Goal: Task Accomplishment & Management: Manage account settings

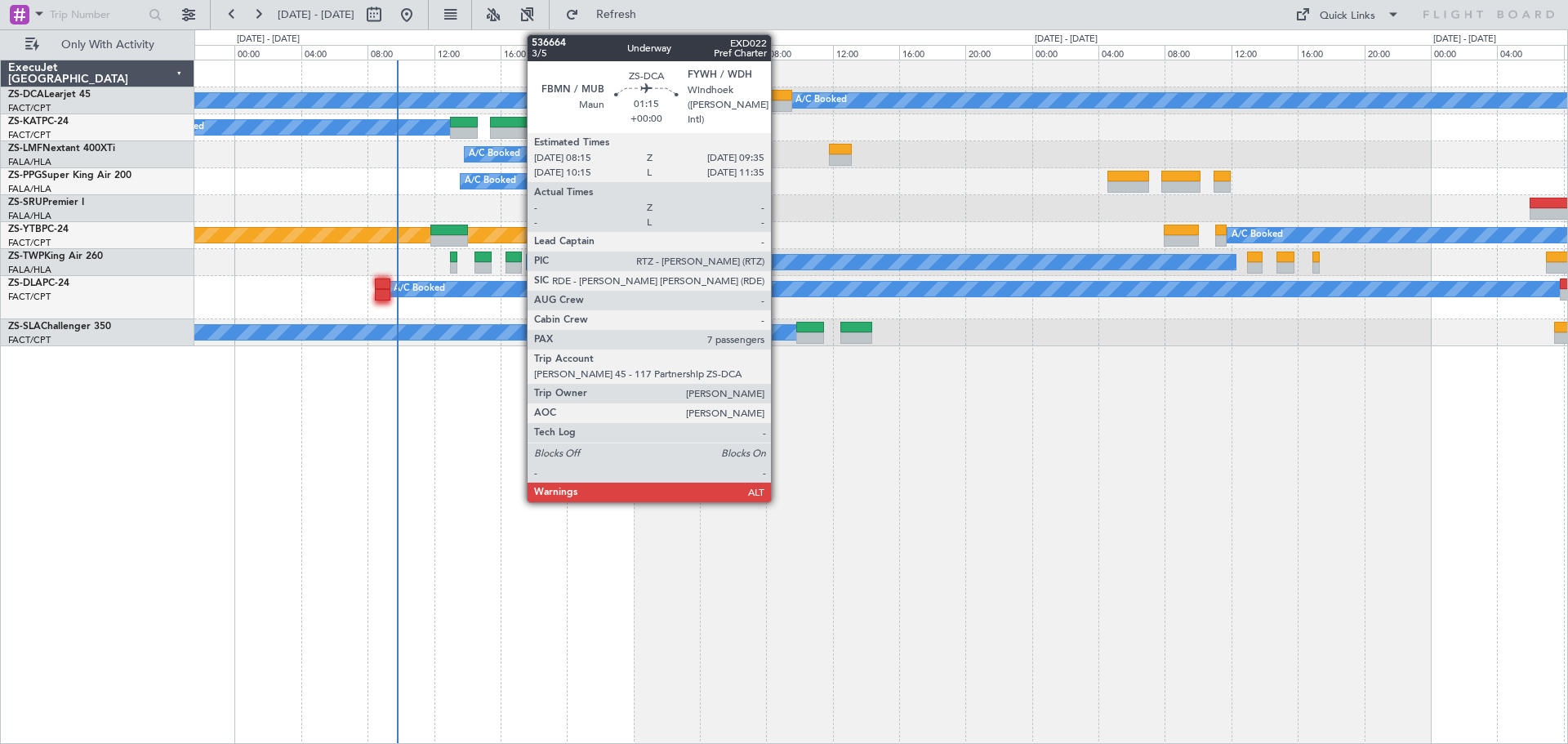
click at [779, 105] on div at bounding box center [781, 106] width 23 height 12
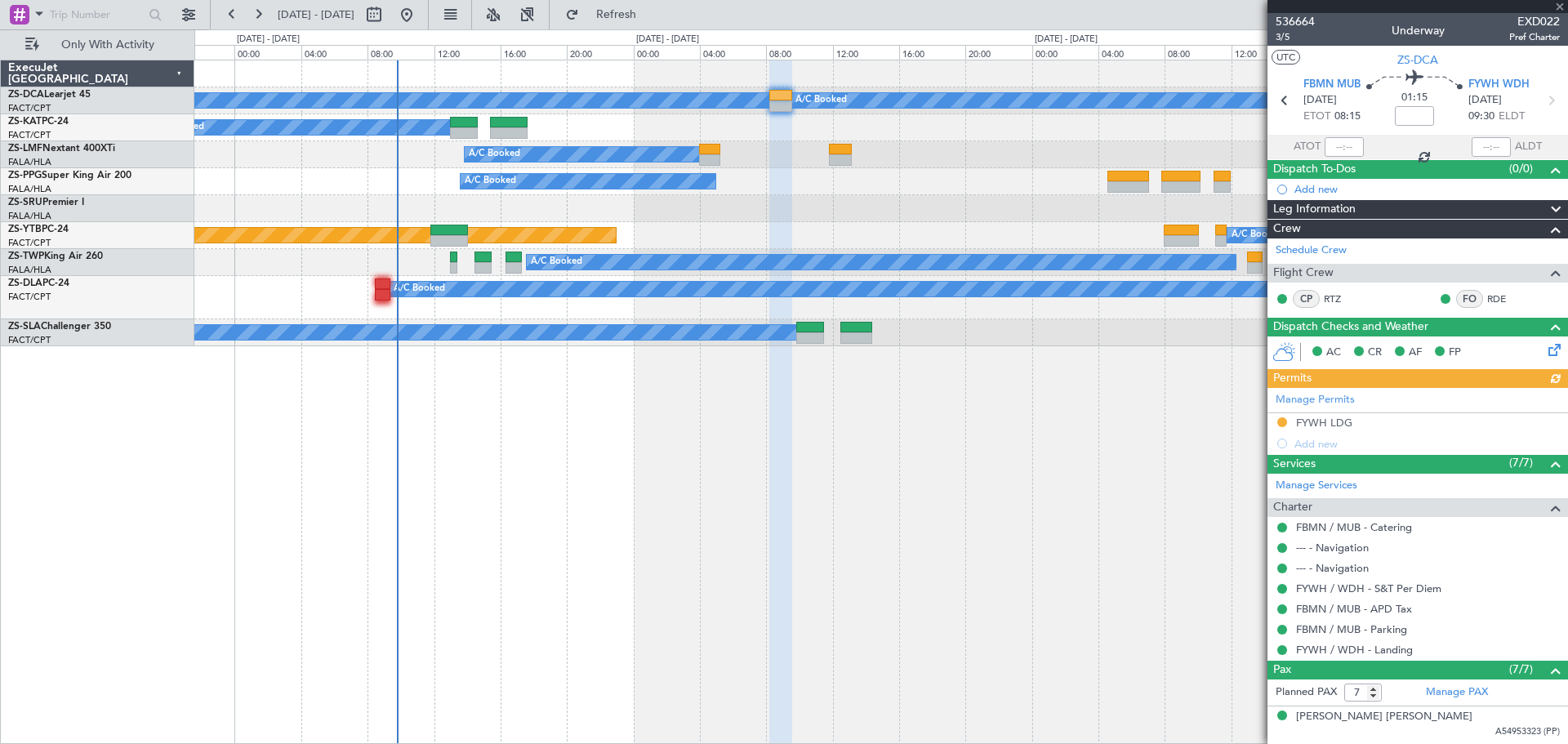
click at [1560, 8] on div at bounding box center [1417, 7] width 301 height 13
click at [1560, 10] on span at bounding box center [1560, 7] width 16 height 15
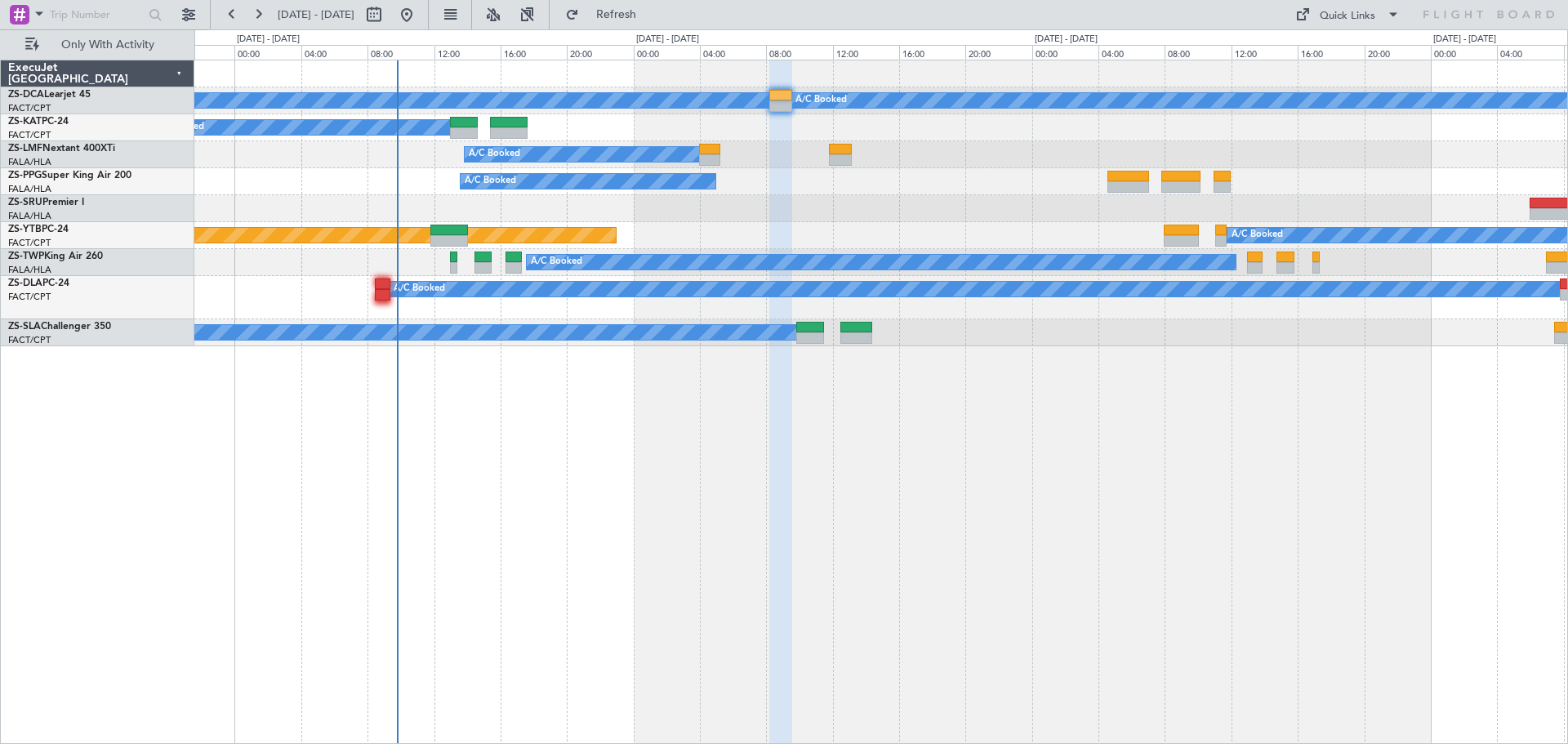
type input "0"
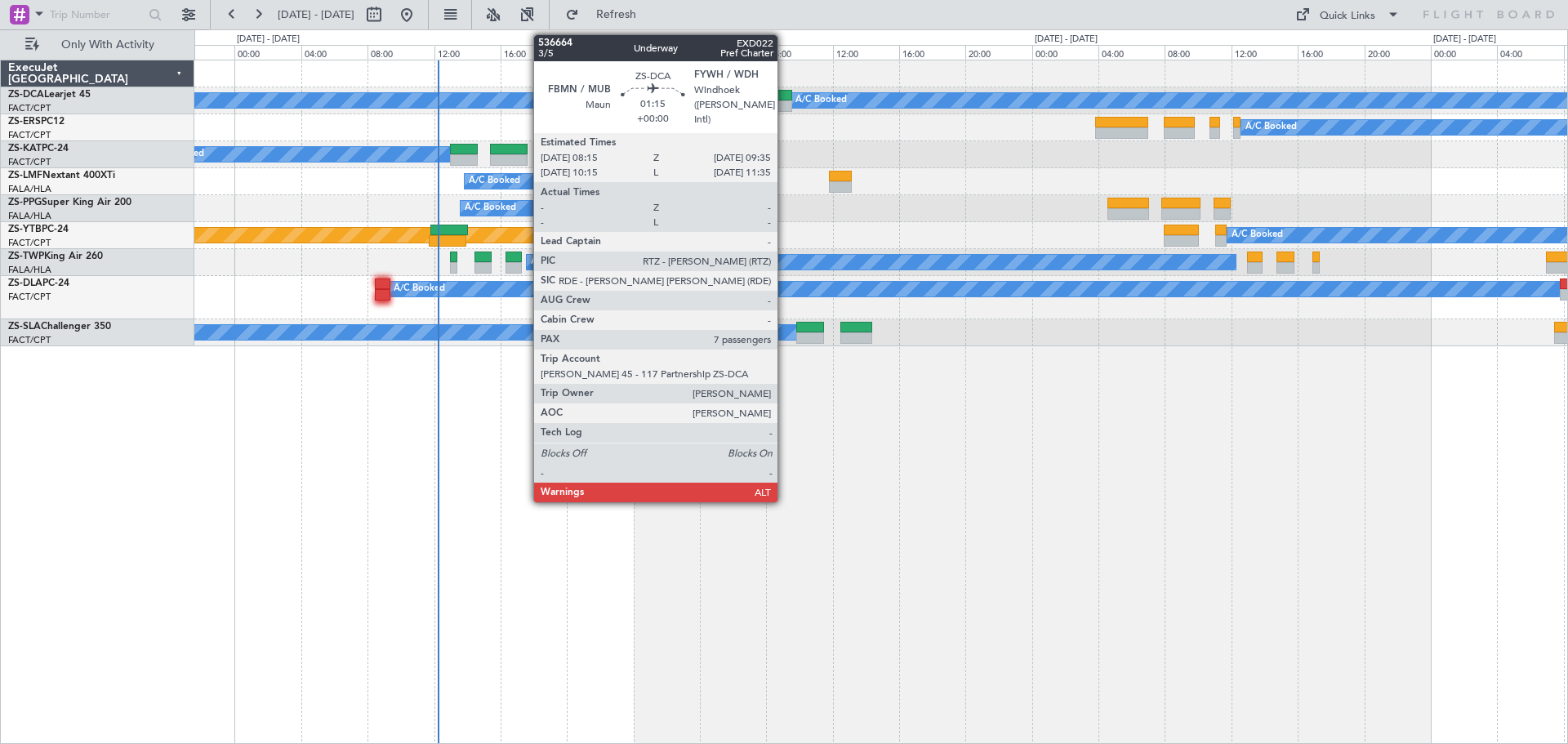
click at [785, 95] on div at bounding box center [781, 96] width 23 height 12
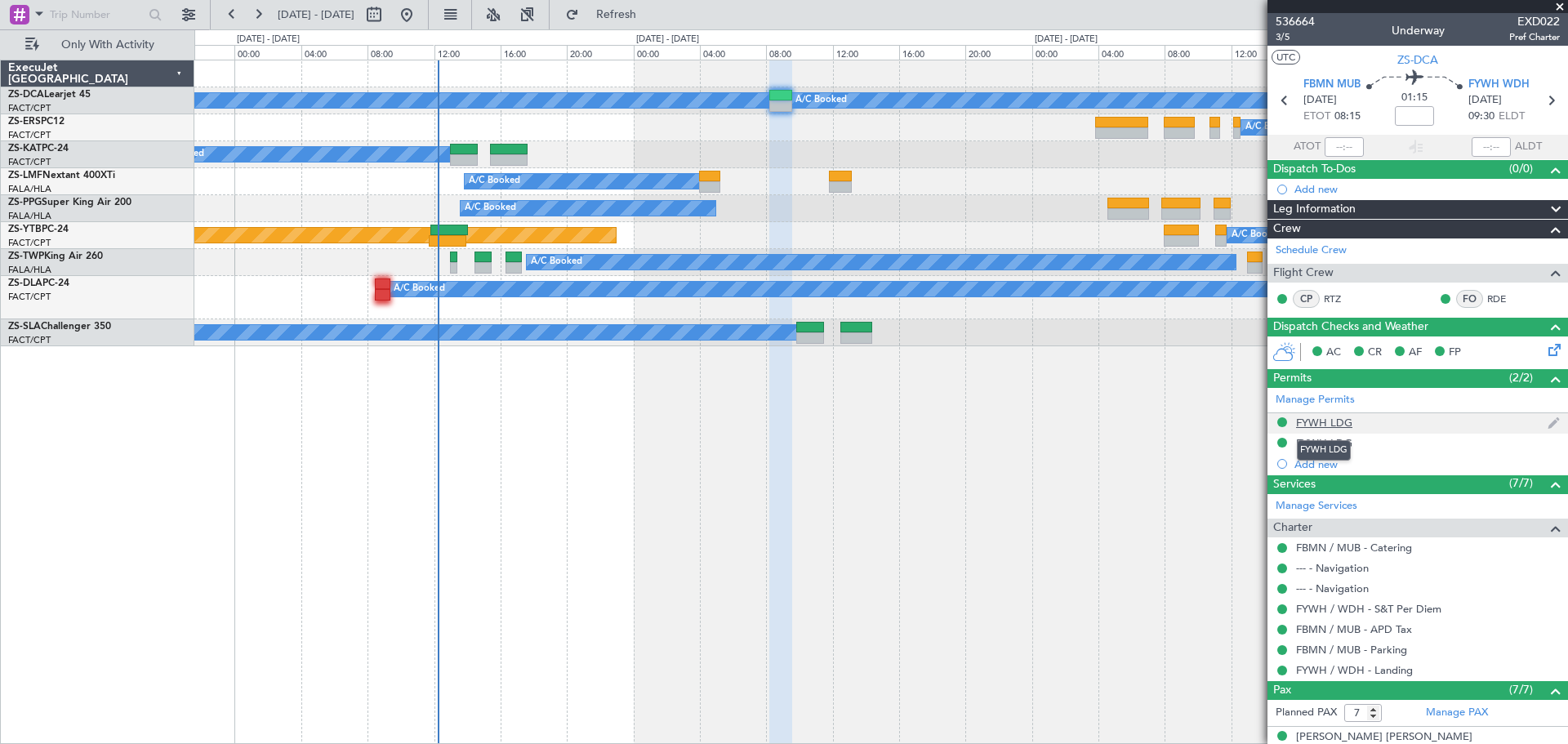
click at [1312, 418] on div "FYWH LDG" at bounding box center [1324, 423] width 56 height 14
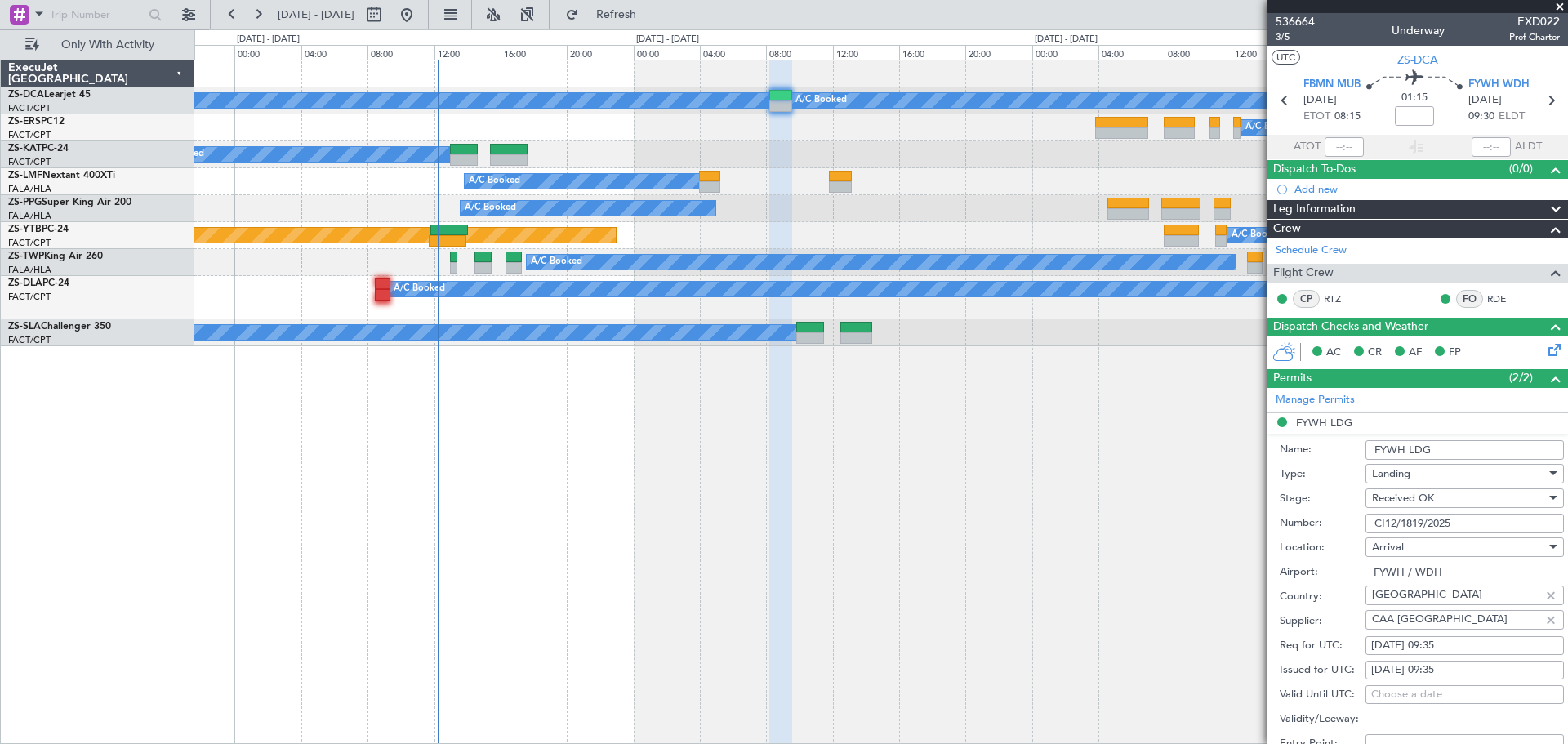
click at [1566, 7] on span at bounding box center [1560, 7] width 16 height 15
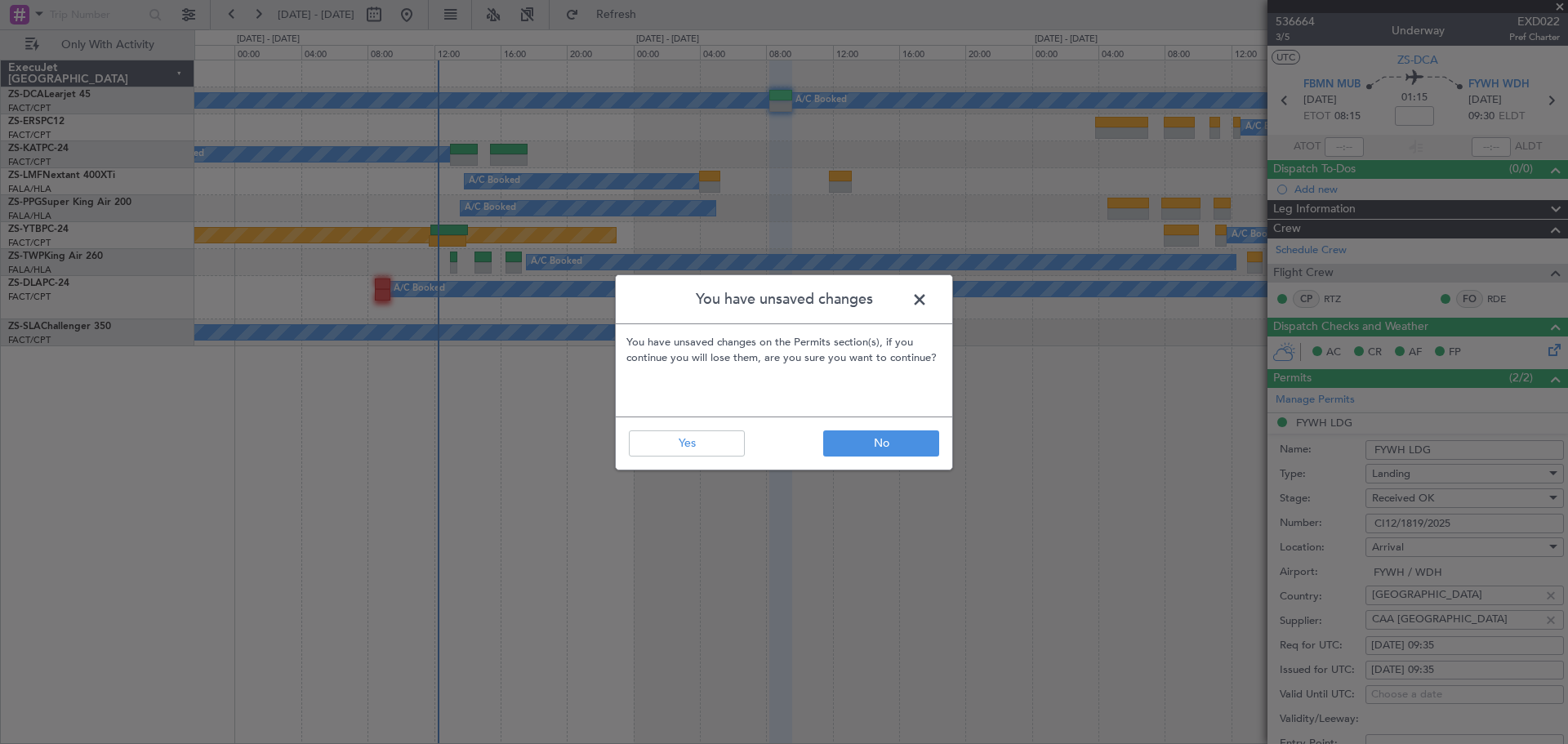
click at [928, 298] on span at bounding box center [928, 304] width 0 height 33
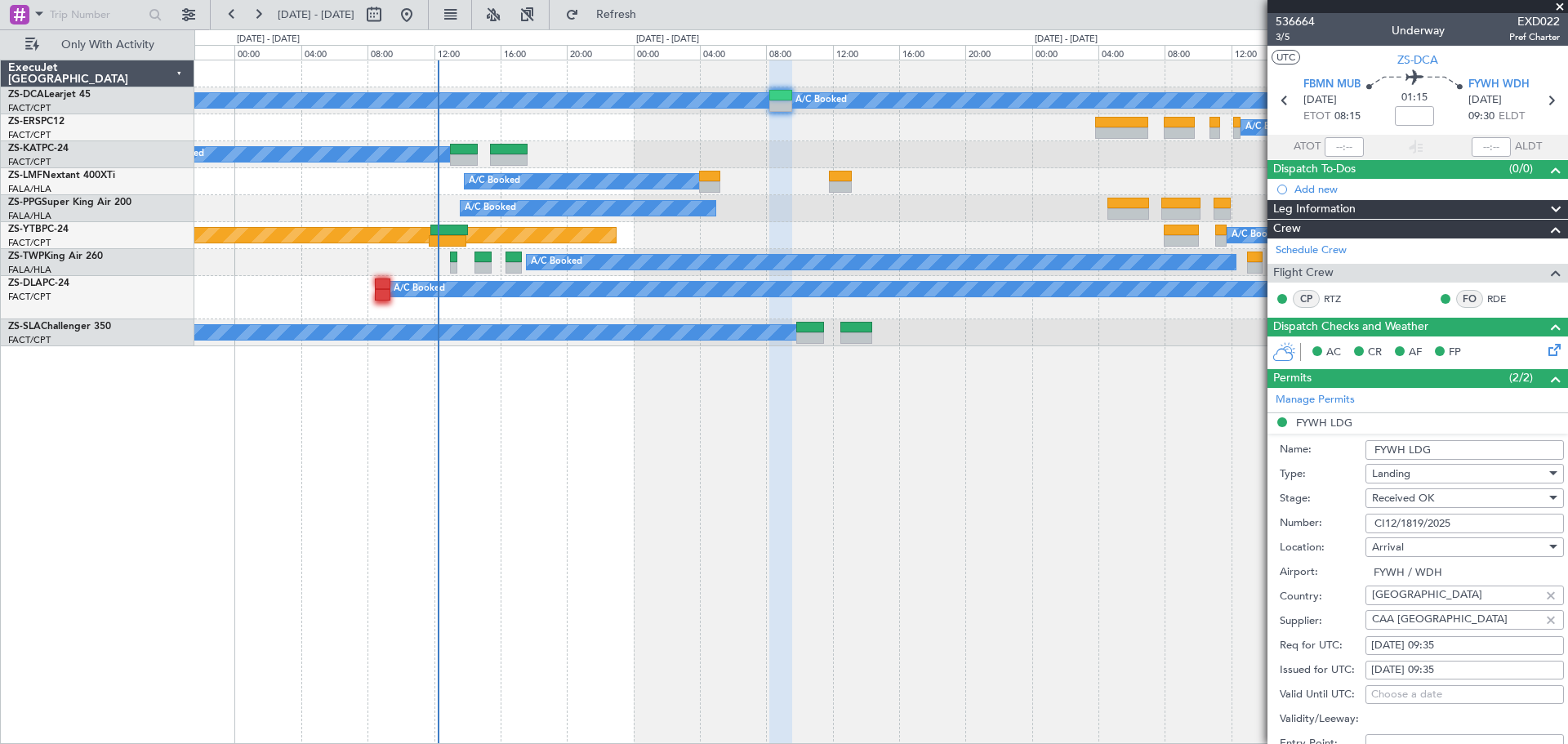
click at [1560, 7] on span at bounding box center [1560, 7] width 16 height 15
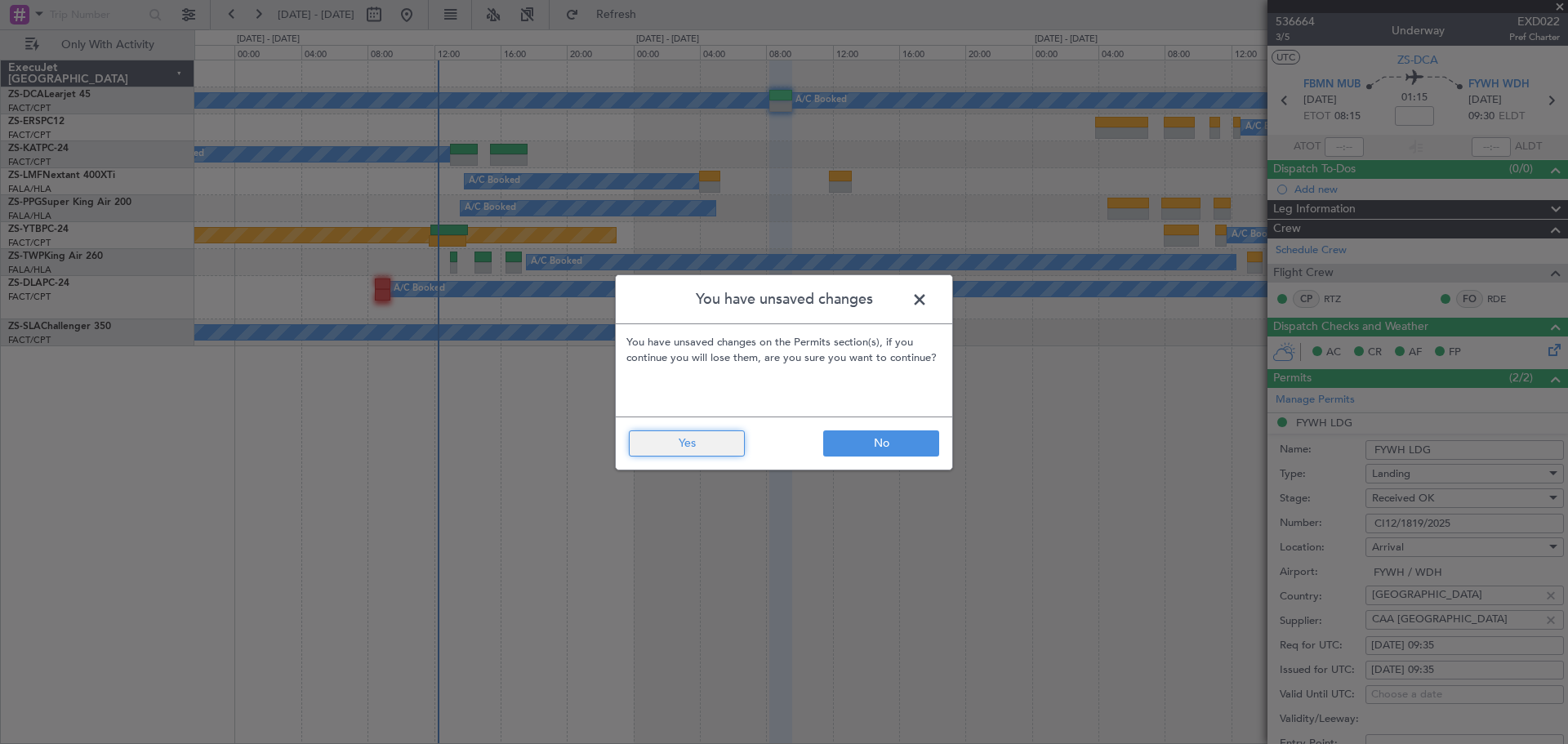
click at [709, 447] on button "Yes" at bounding box center [686, 443] width 116 height 26
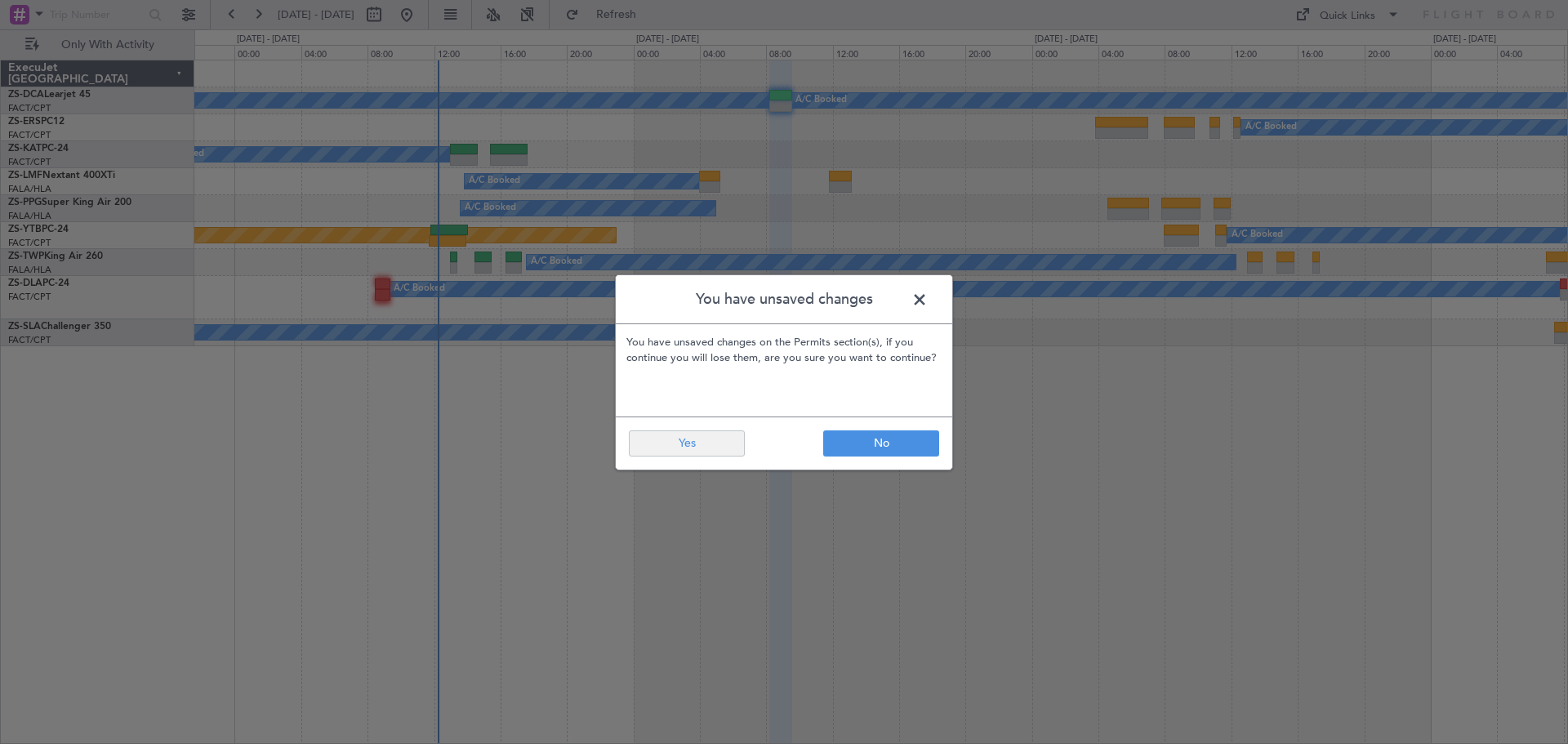
type input "0"
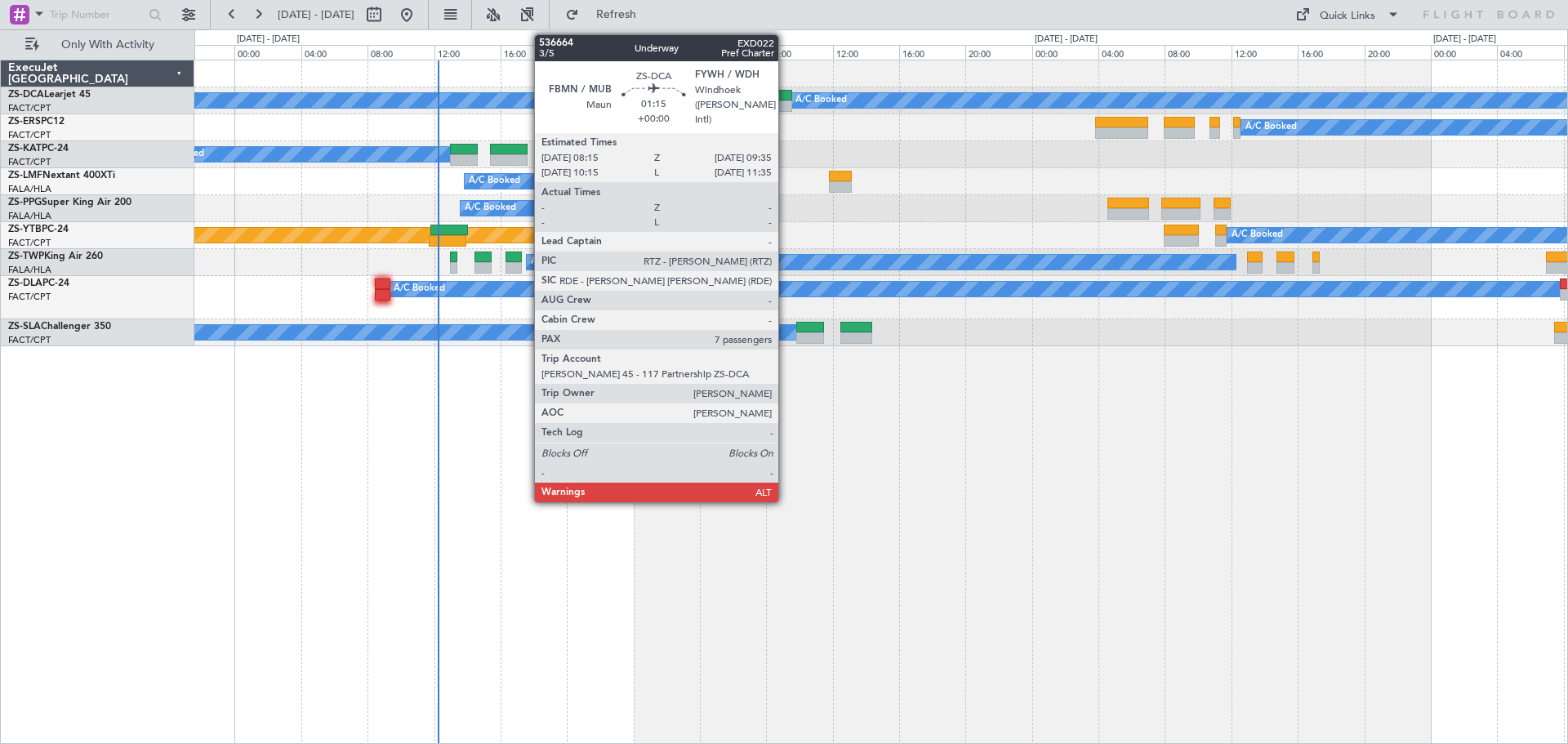
click at [786, 103] on div at bounding box center [781, 106] width 23 height 12
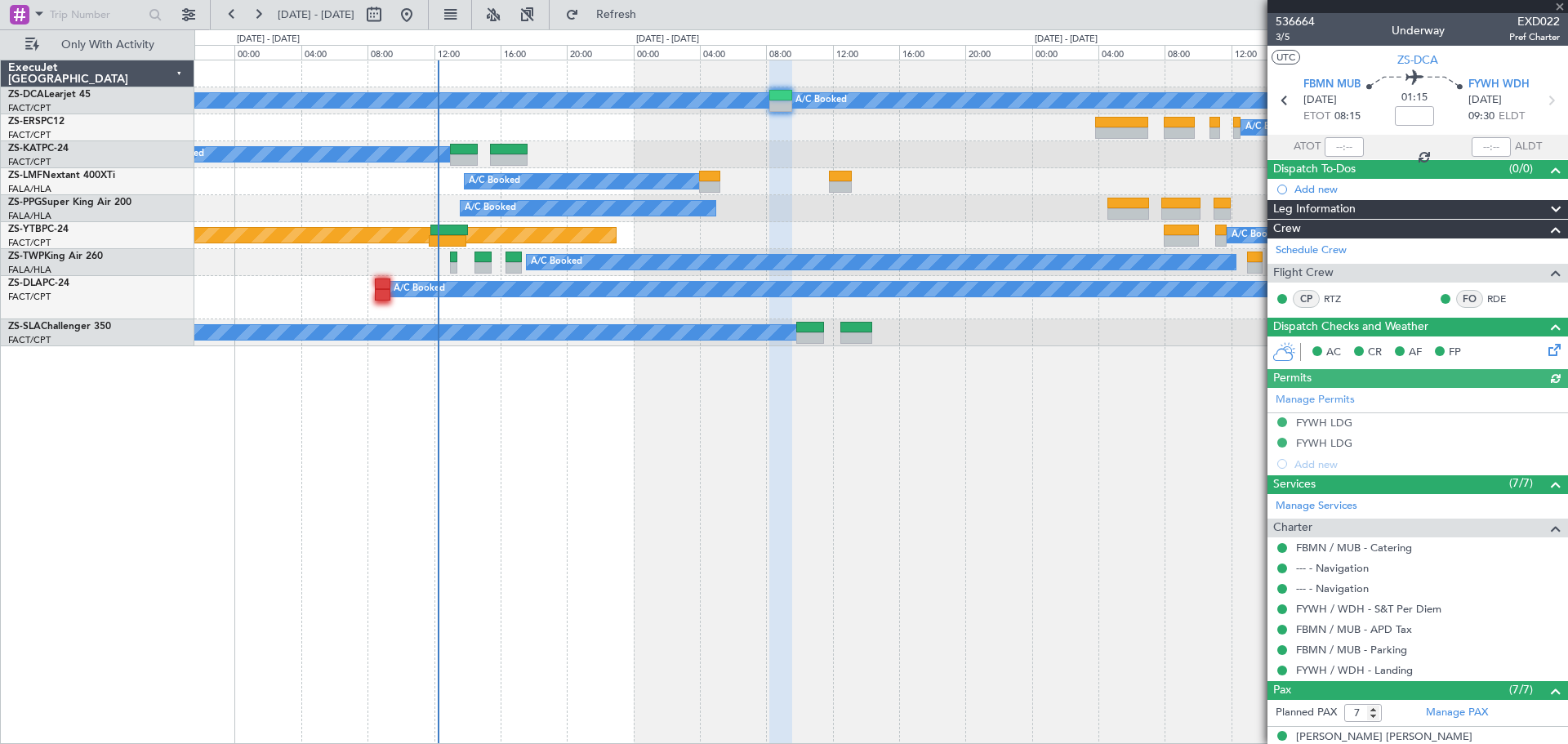
click at [1545, 352] on icon at bounding box center [1552, 347] width 13 height 13
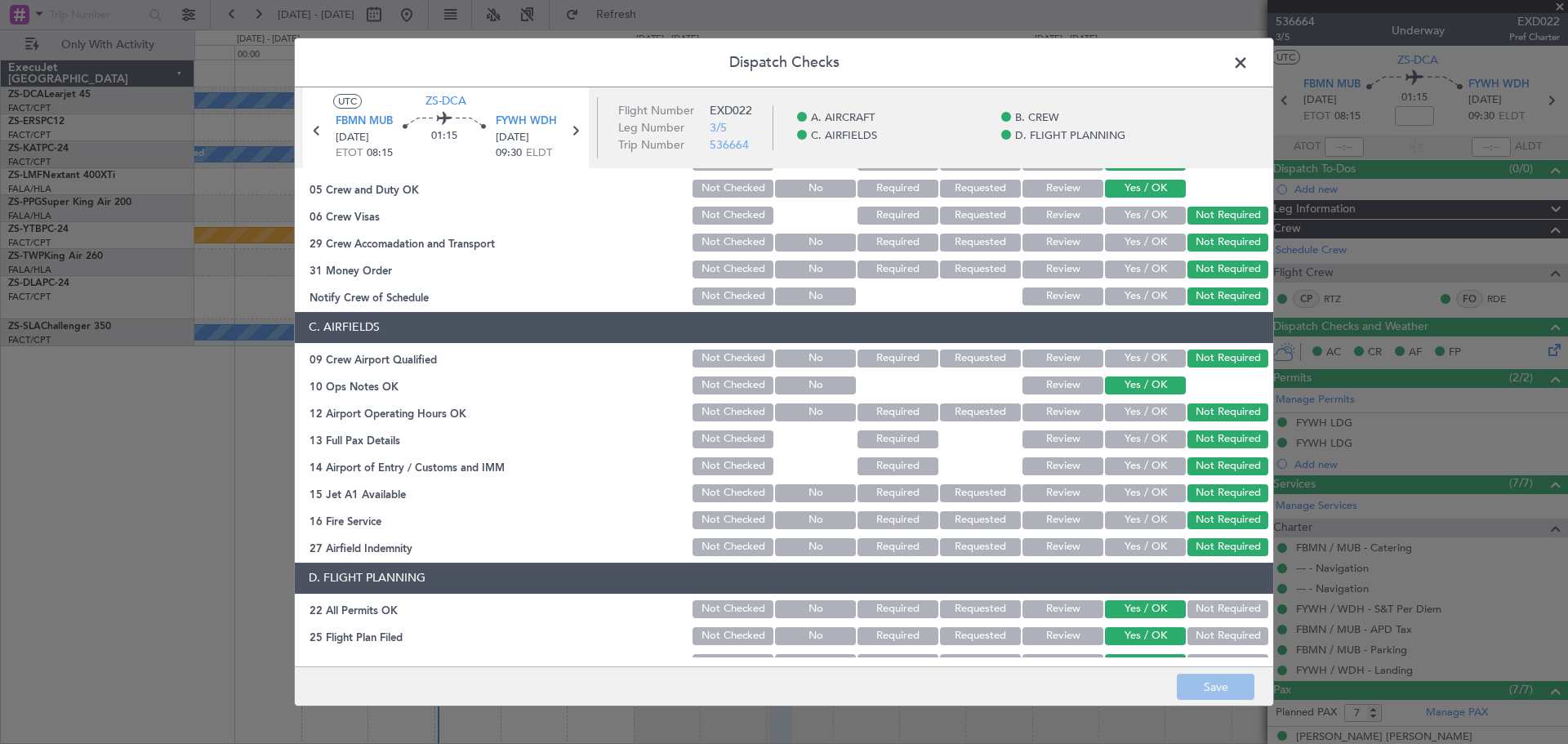
scroll to position [245, 0]
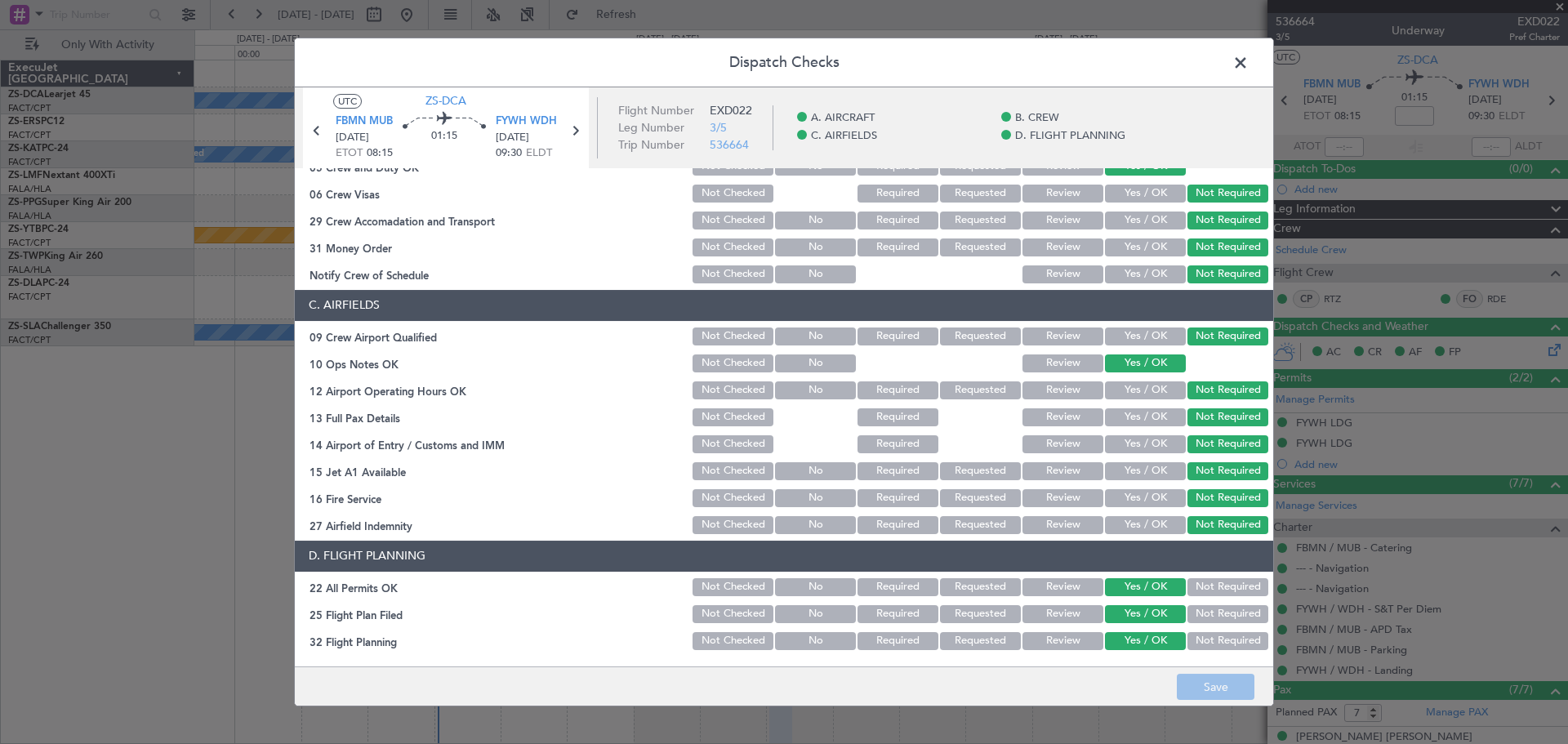
click at [1061, 612] on button "Review" at bounding box center [1063, 614] width 81 height 18
click at [1227, 691] on button "Save" at bounding box center [1215, 687] width 77 height 26
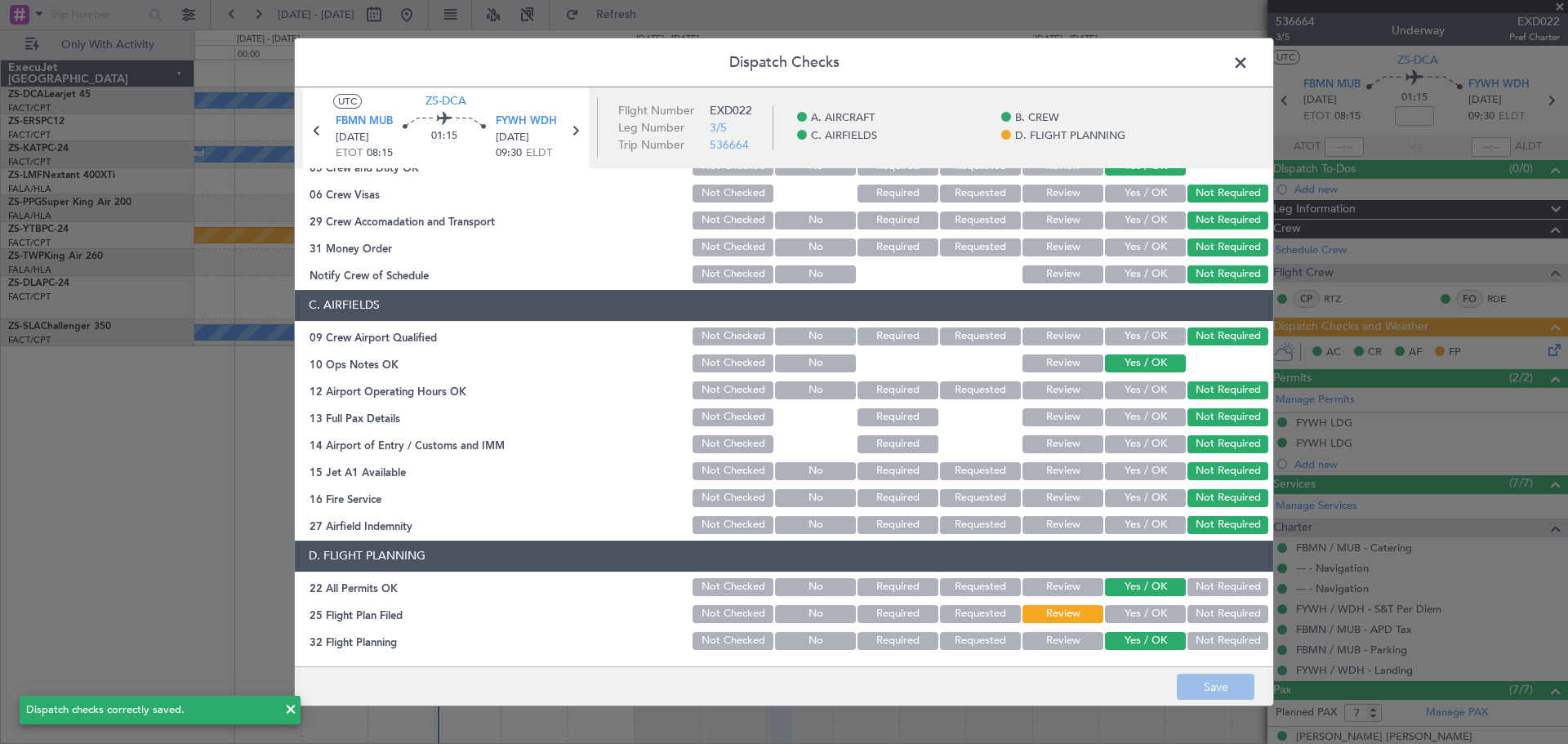
click at [1249, 61] on span at bounding box center [1249, 67] width 0 height 33
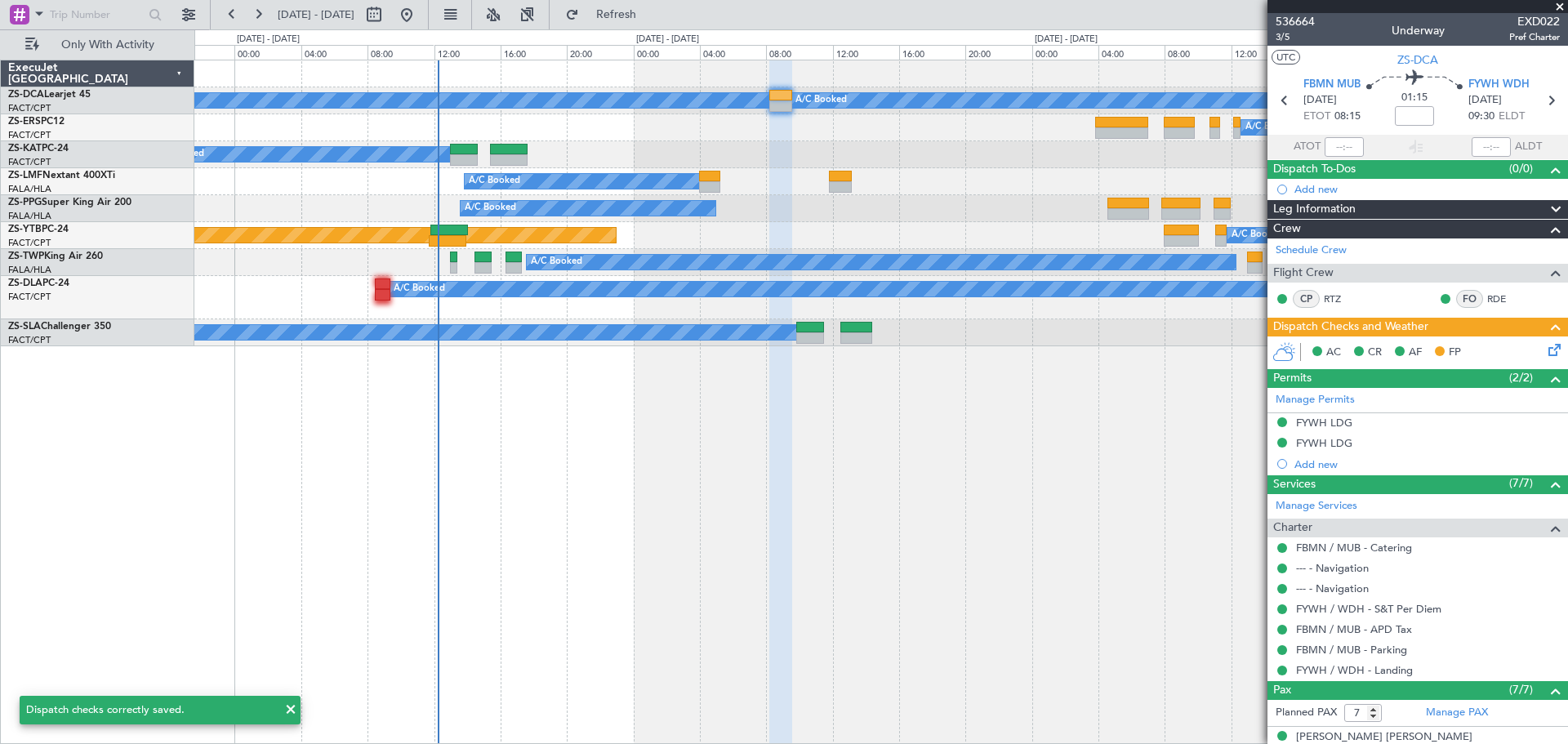
click at [1564, 2] on span at bounding box center [1560, 7] width 16 height 15
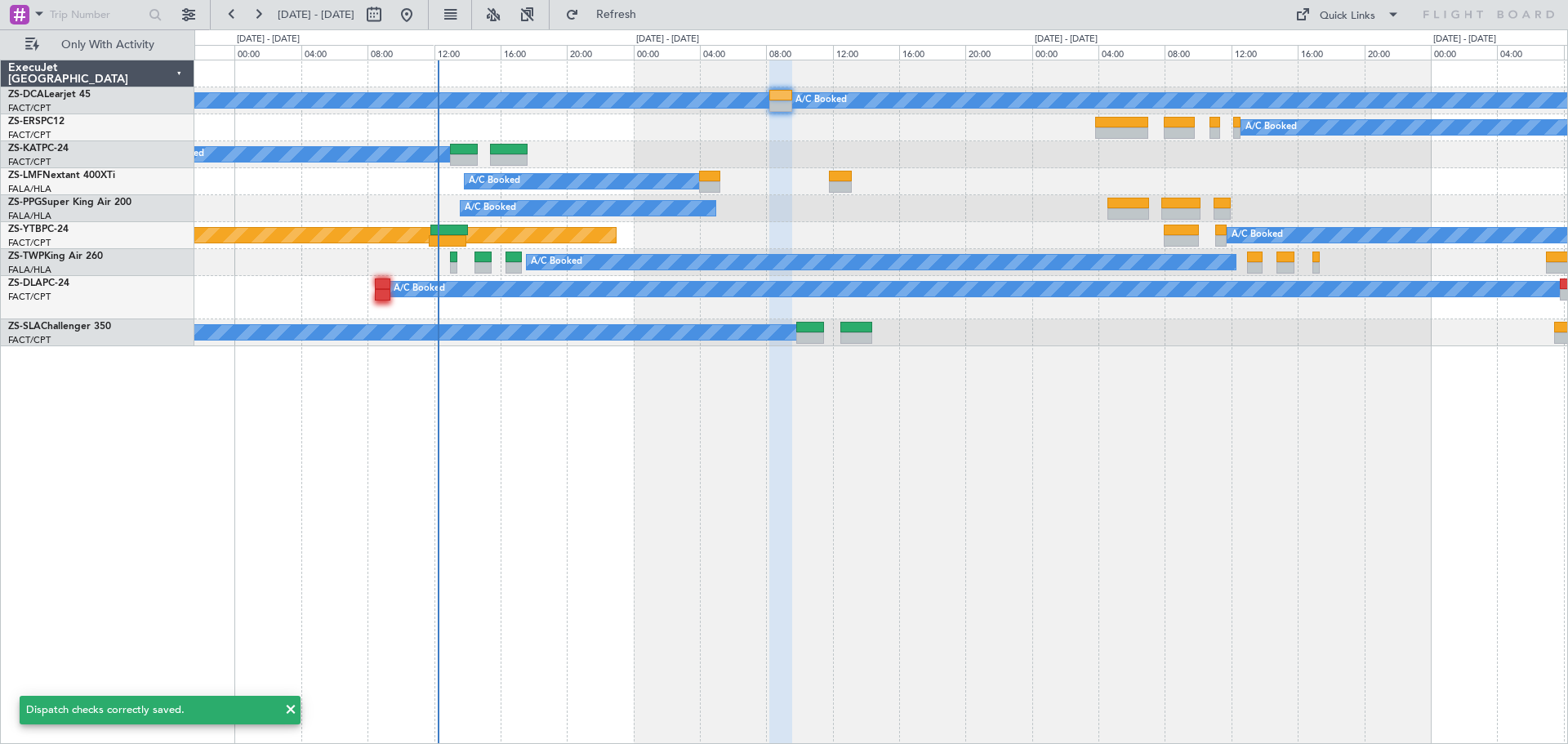
type input "0"
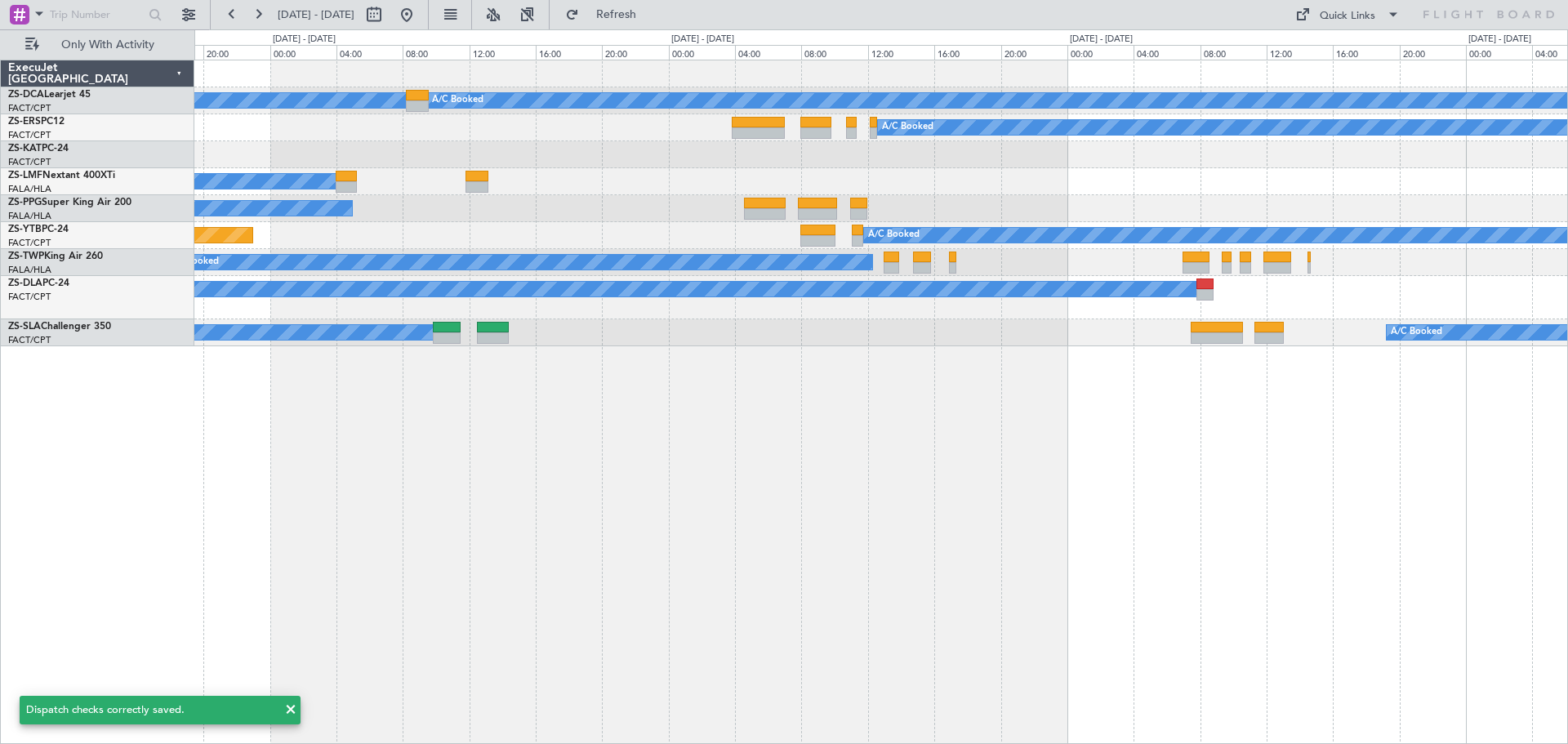
click at [1072, 392] on div "A/C Booked A/C Booked A/C Booked A/C Booked A/C Booked A/C Booked A/C Booked A/…" at bounding box center [881, 401] width 1374 height 685
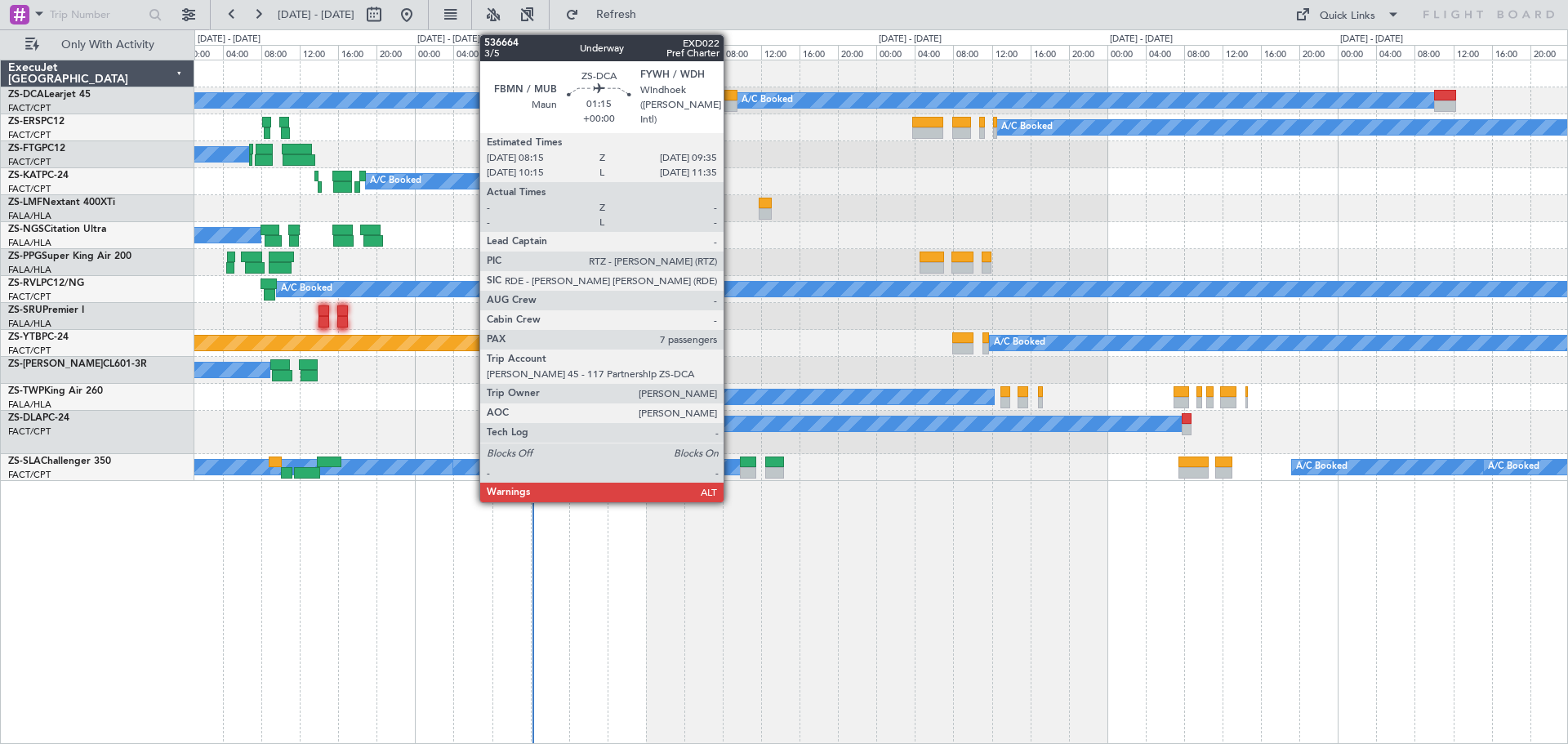
click at [731, 100] on div at bounding box center [731, 96] width 13 height 12
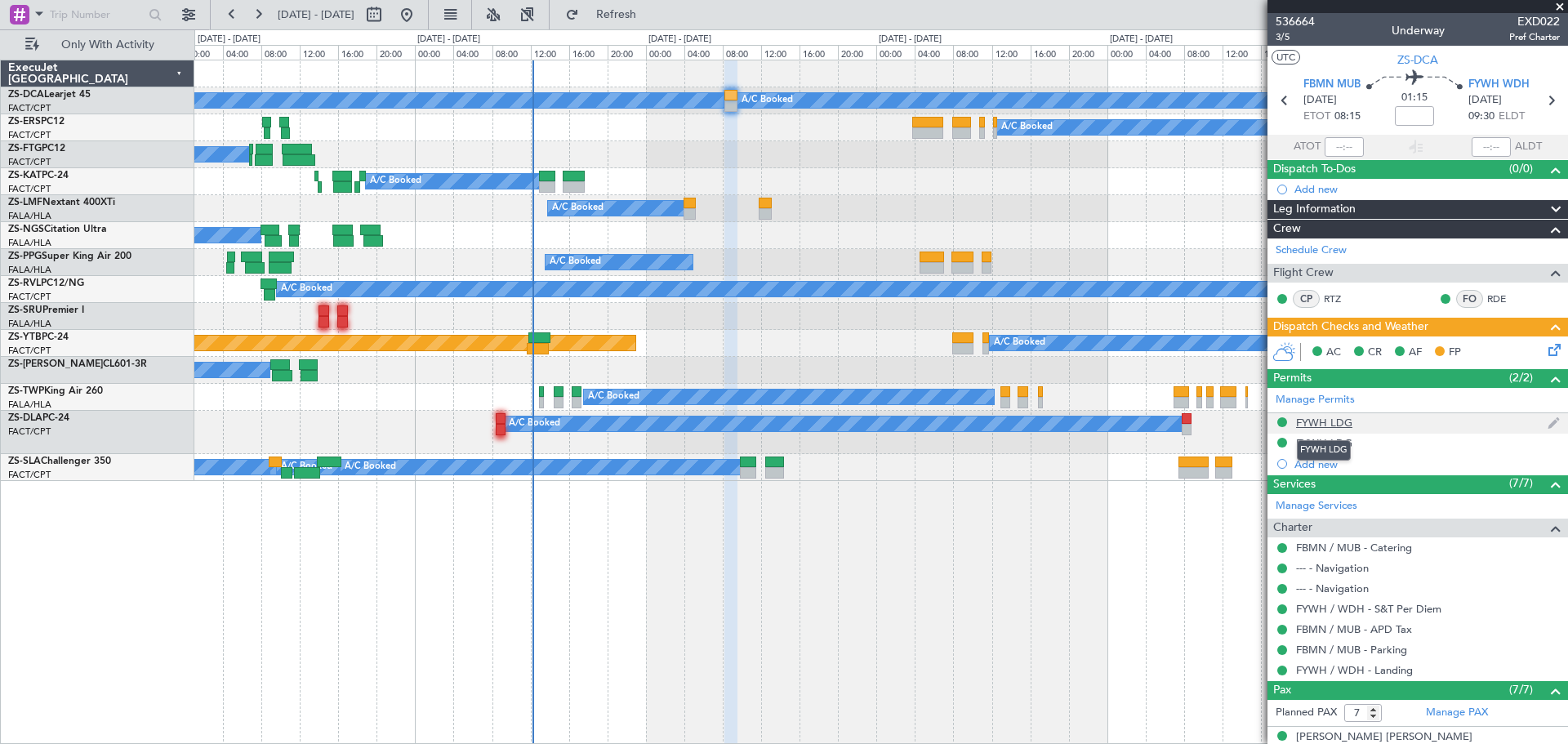
click at [1334, 423] on div "FYWH LDG" at bounding box center [1324, 423] width 56 height 14
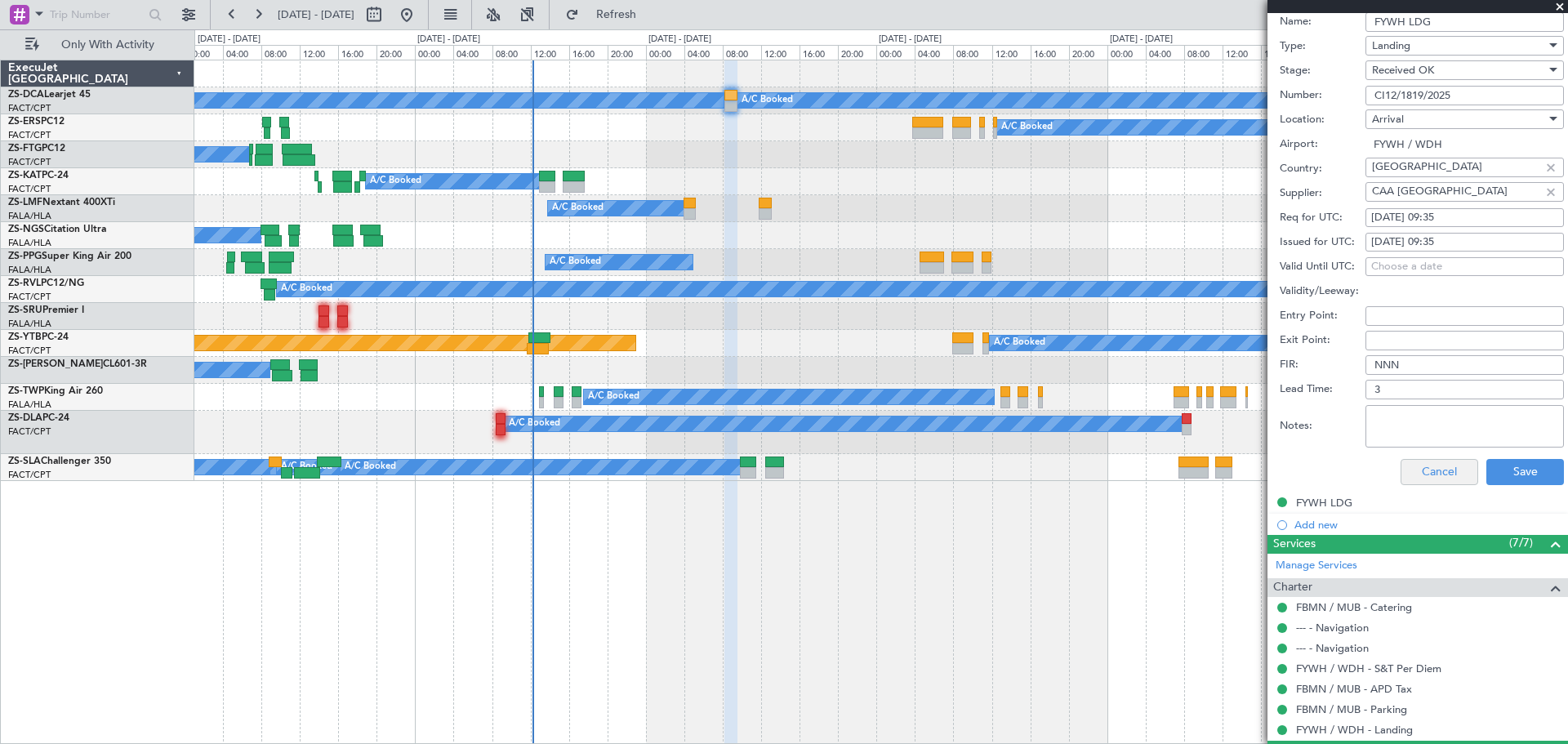
scroll to position [490, 0]
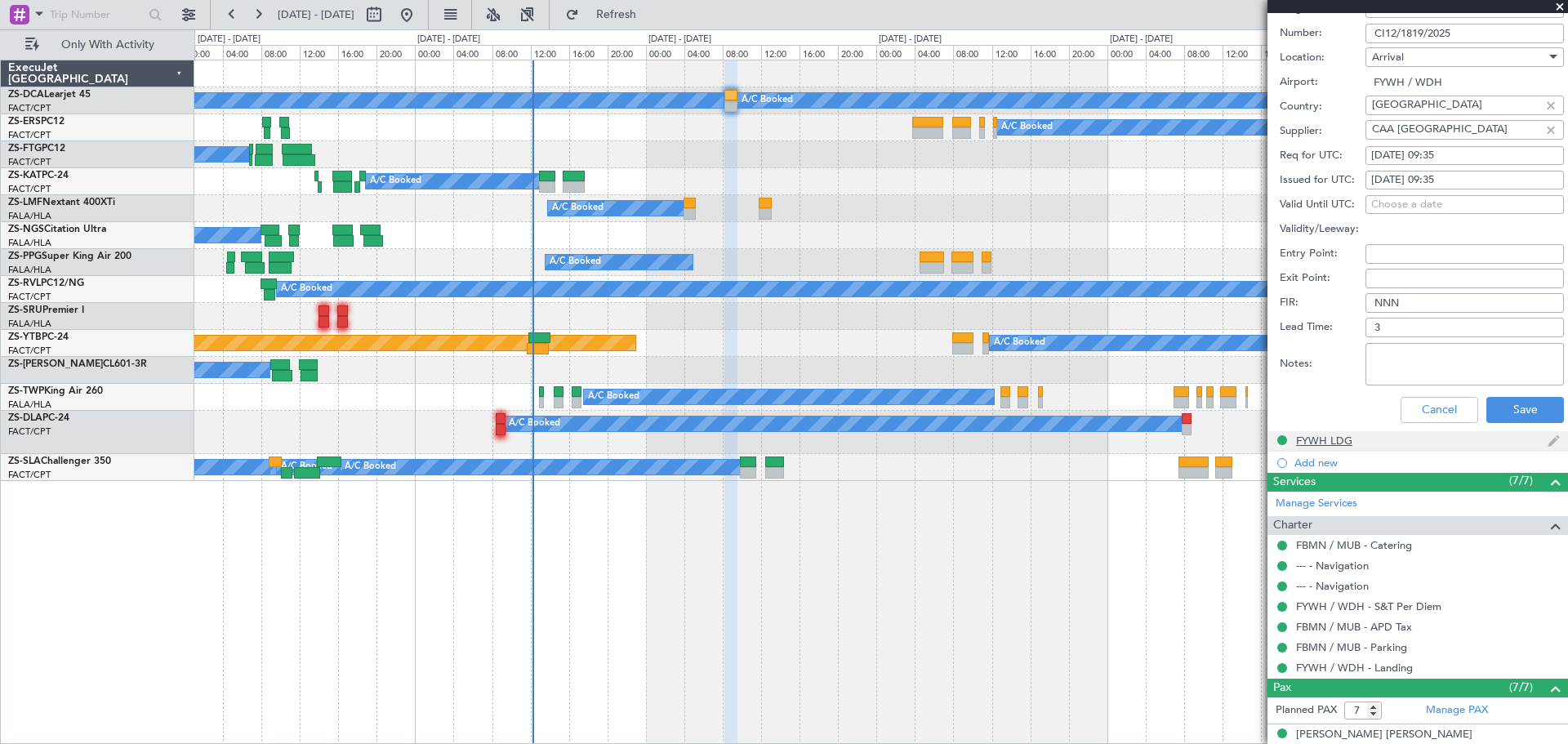
click at [1336, 438] on div "FYWH LDG" at bounding box center [1324, 440] width 56 height 14
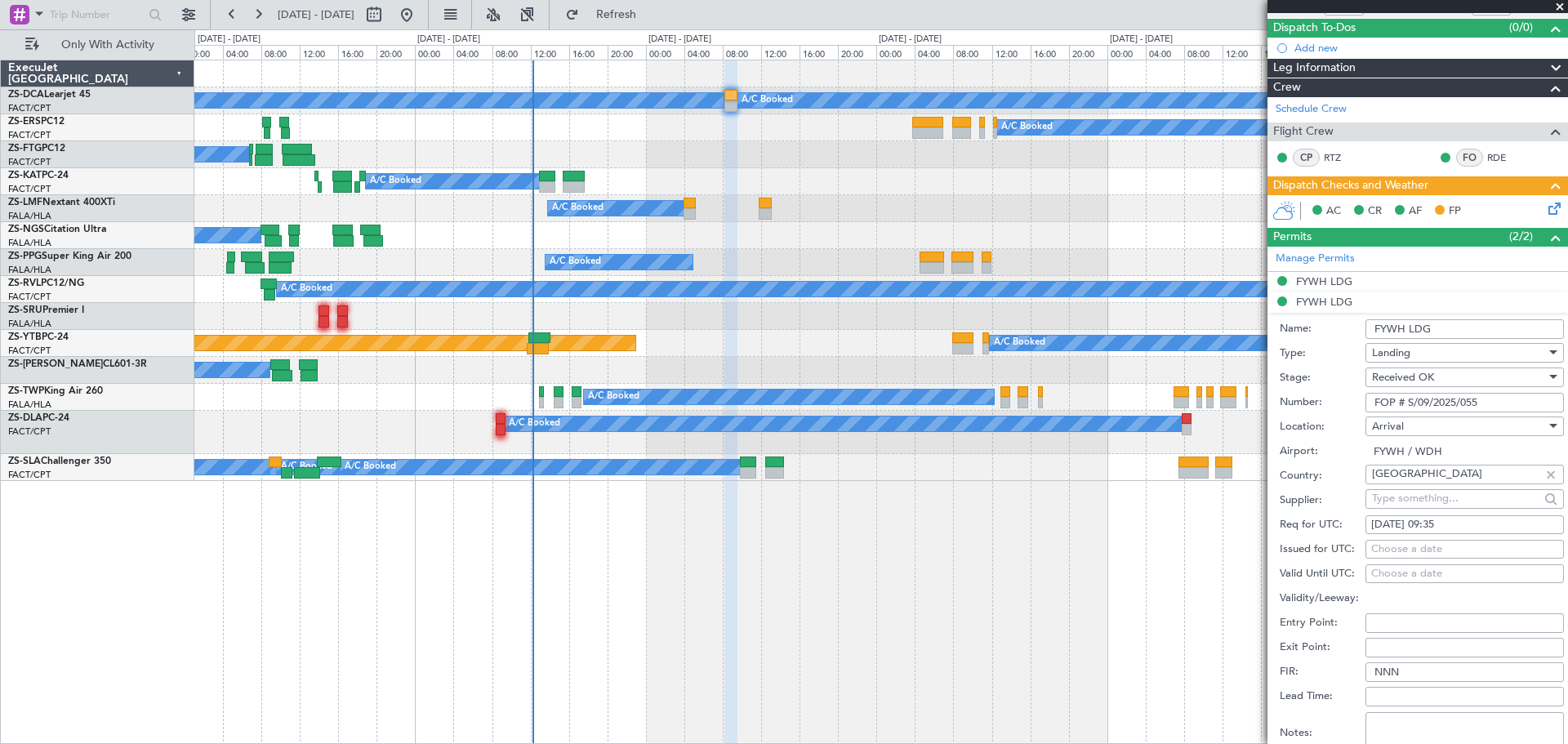
scroll to position [82, 0]
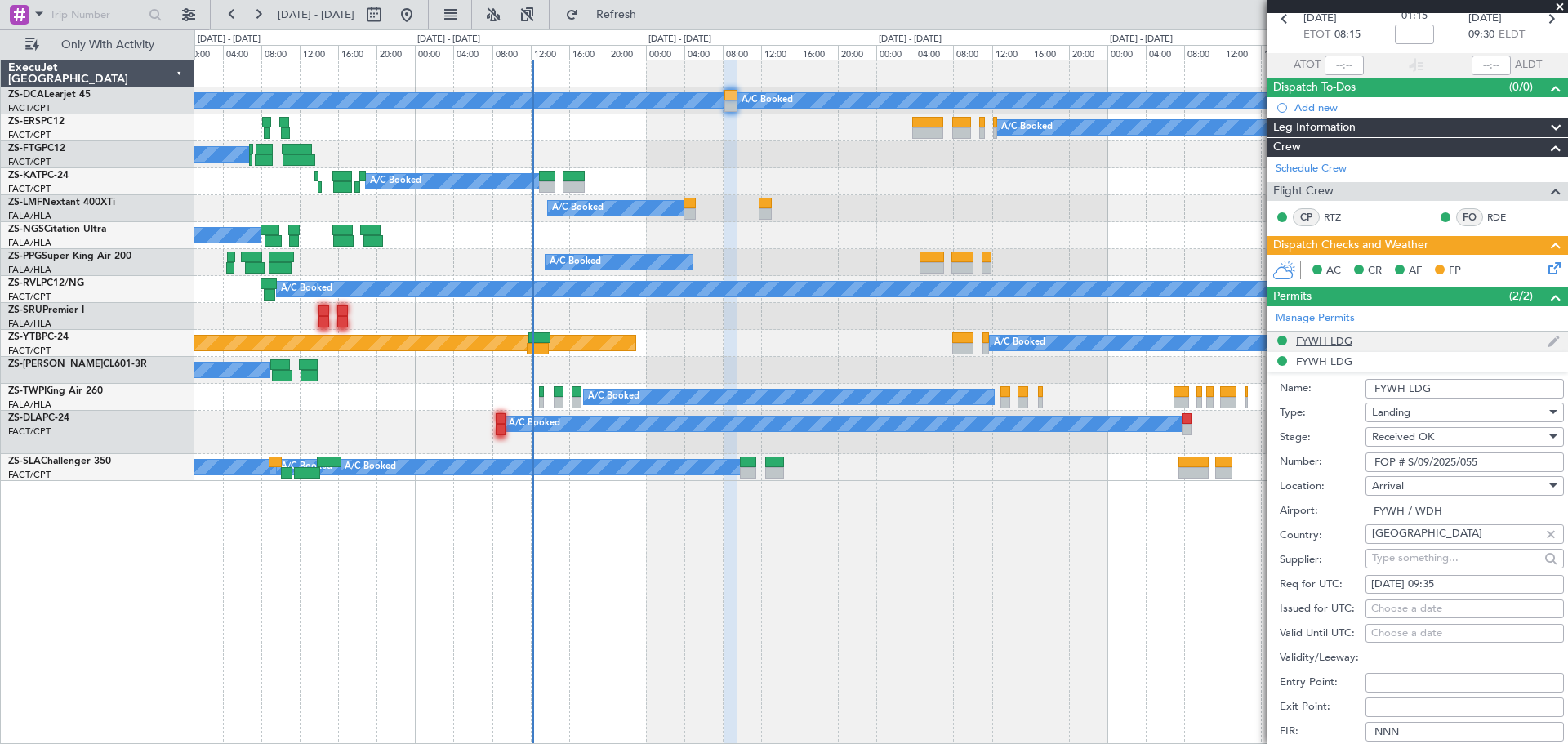
click at [1330, 342] on div "FYWH LDG" at bounding box center [1324, 340] width 56 height 14
drag, startPoint x: 1453, startPoint y: 442, endPoint x: 1377, endPoint y: 445, distance: 76.1
click at [1377, 445] on input "CI12/1819/2025" at bounding box center [1464, 442] width 199 height 20
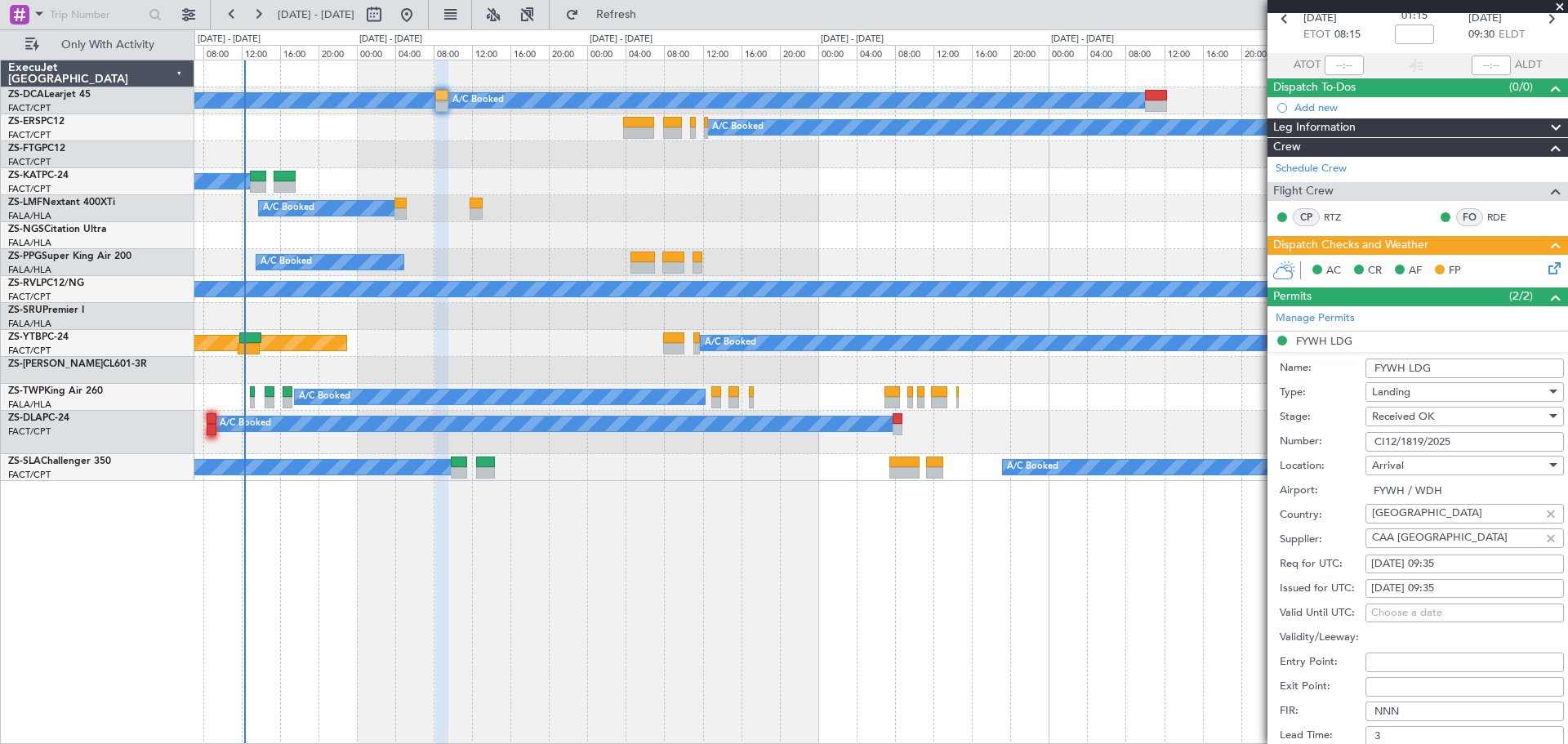
click at [538, 370] on div "A/C Booked A/C Booked A/C Booked A/C Booked A/C Booked A/C Booked A/C Unavailab…" at bounding box center [881, 270] width 1373 height 420
